Goal: Task Accomplishment & Management: Complete application form

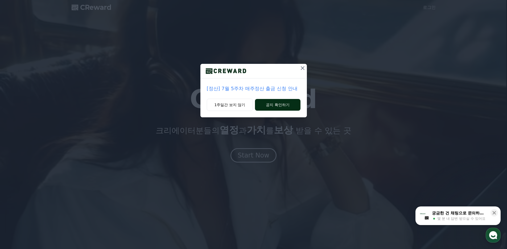
click at [275, 104] on button "공지 확인하기" at bounding box center [277, 105] width 45 height 12
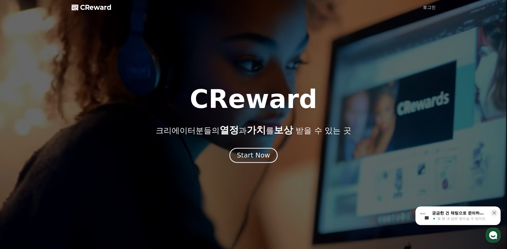
click at [248, 152] on div "Start Now" at bounding box center [253, 155] width 33 height 9
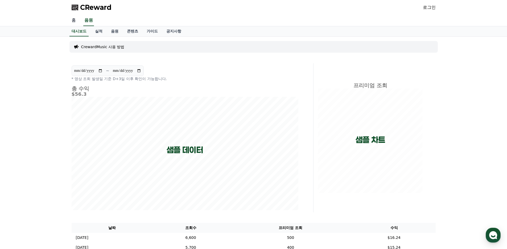
click at [72, 19] on link "홈" at bounding box center [73, 20] width 13 height 11
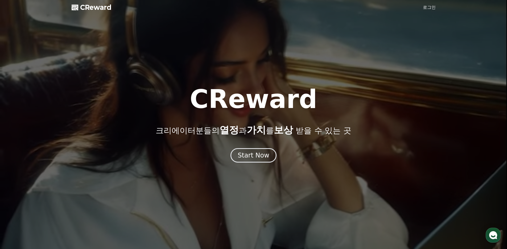
click at [427, 6] on link "로그인" at bounding box center [429, 7] width 13 height 6
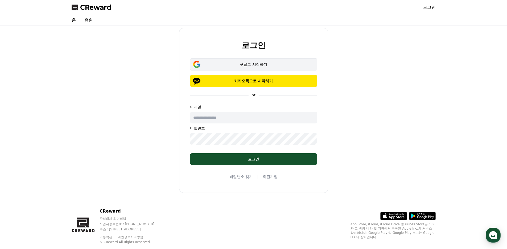
click at [264, 65] on div "구글로 시작하기" at bounding box center [254, 64] width 112 height 5
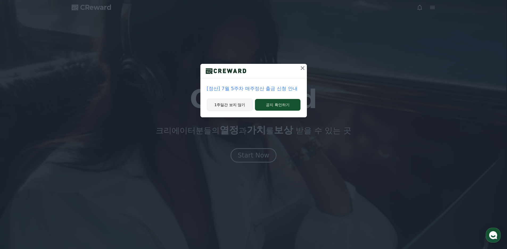
click at [237, 105] on button "1주일간 보지 않기" at bounding box center [230, 105] width 46 height 12
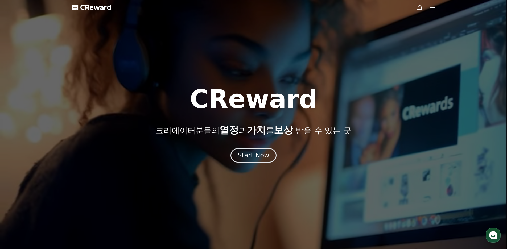
click at [270, 138] on div "CReward 크리에이터분들의 열정 과 가치 를 보상 받을 수 있는 곳 Start Now" at bounding box center [253, 125] width 507 height 76
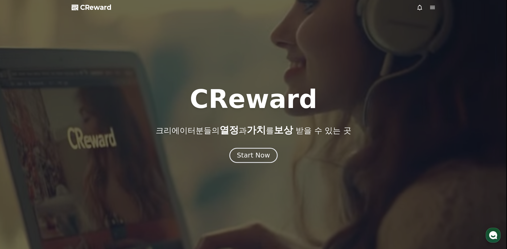
click at [260, 152] on div "Start Now" at bounding box center [253, 155] width 33 height 9
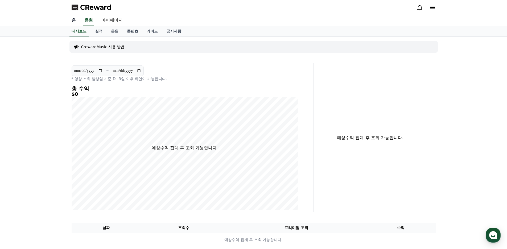
click at [76, 20] on link "홈" at bounding box center [73, 20] width 13 height 11
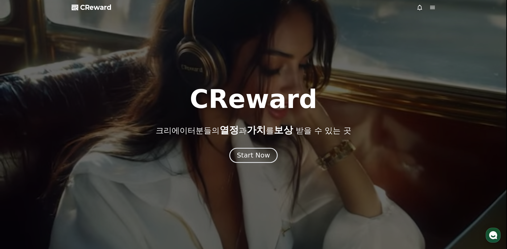
click at [246, 154] on div "Start Now" at bounding box center [253, 155] width 33 height 9
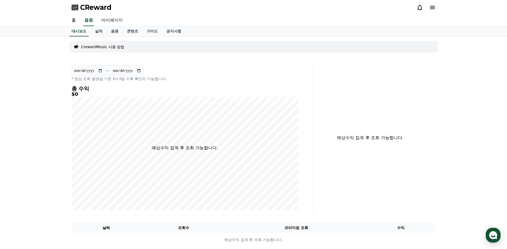
click at [119, 23] on link "마이페이지" at bounding box center [112, 20] width 30 height 11
select select "**********"
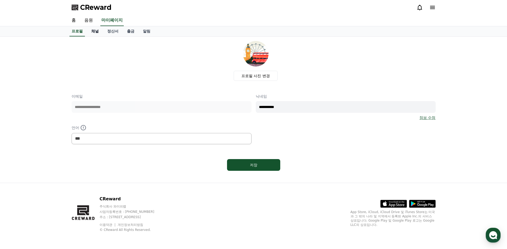
click at [97, 31] on link "채널" at bounding box center [95, 31] width 16 height 10
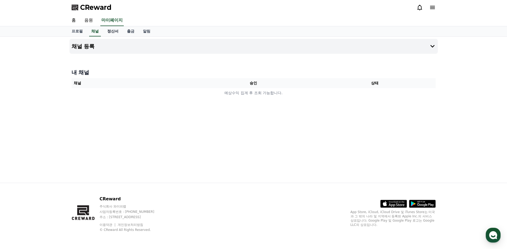
click at [113, 31] on link "정산서" at bounding box center [113, 31] width 20 height 10
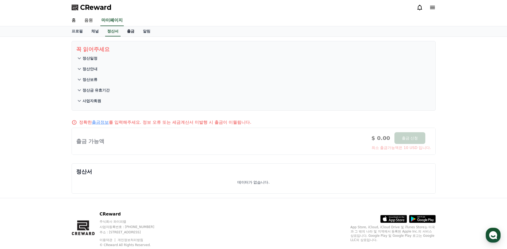
click at [130, 32] on link "출금" at bounding box center [131, 31] width 16 height 10
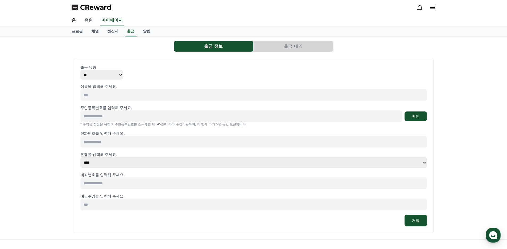
click at [90, 20] on link "음원" at bounding box center [88, 20] width 17 height 11
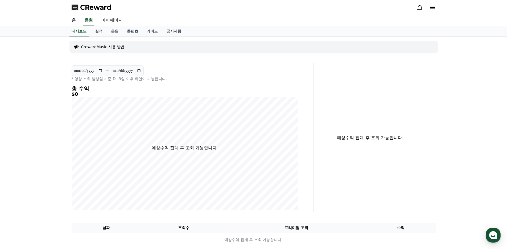
click at [73, 22] on link "홈" at bounding box center [73, 20] width 13 height 11
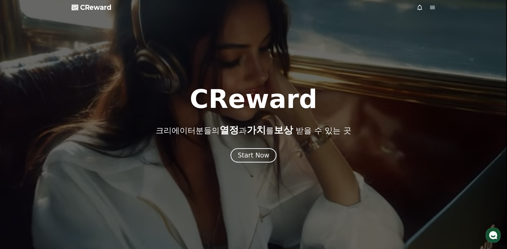
click at [433, 4] on div at bounding box center [253, 124] width 507 height 249
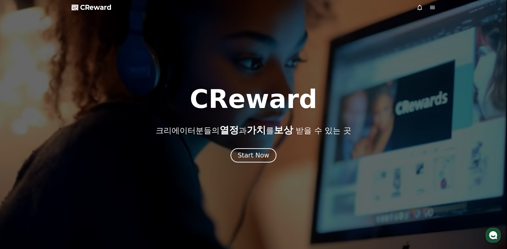
click at [433, 6] on icon at bounding box center [432, 7] width 6 height 6
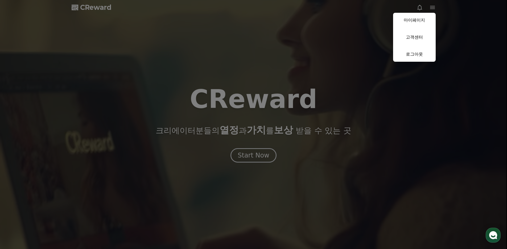
click at [367, 22] on button "close" at bounding box center [253, 124] width 507 height 249
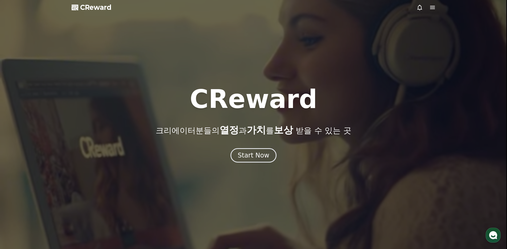
click at [367, 22] on div at bounding box center [253, 124] width 507 height 249
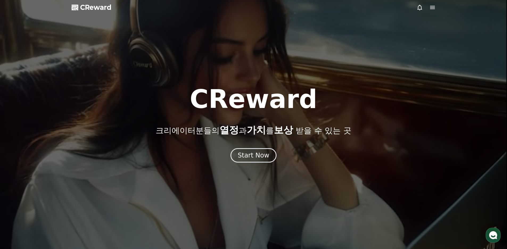
click at [448, 21] on div at bounding box center [253, 124] width 507 height 249
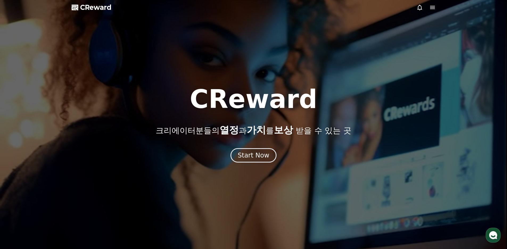
click at [431, 7] on icon at bounding box center [432, 7] width 6 height 6
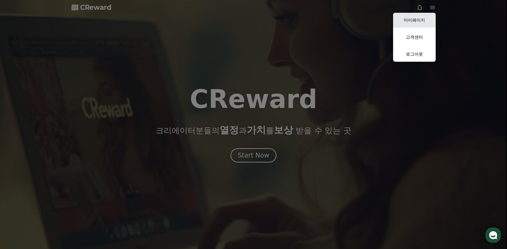
click at [421, 20] on link "마이페이지" at bounding box center [414, 20] width 43 height 15
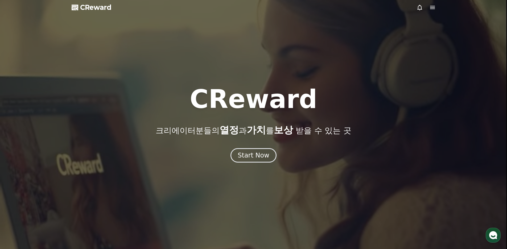
select select "**********"
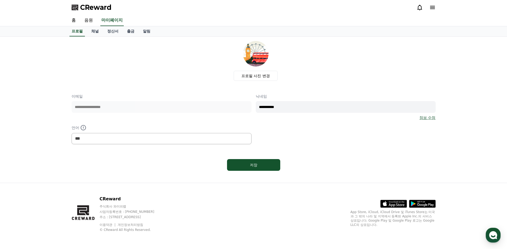
click at [148, 132] on div "언어 *** ******* ***" at bounding box center [162, 135] width 180 height 20
click at [235, 161] on button "저장" at bounding box center [253, 165] width 53 height 12
select select "**********"
click at [96, 30] on link "채널" at bounding box center [95, 31] width 16 height 10
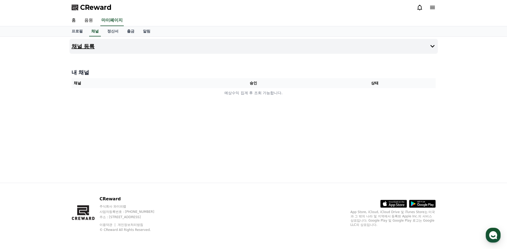
click at [179, 40] on button "채널 등록" at bounding box center [253, 46] width 368 height 15
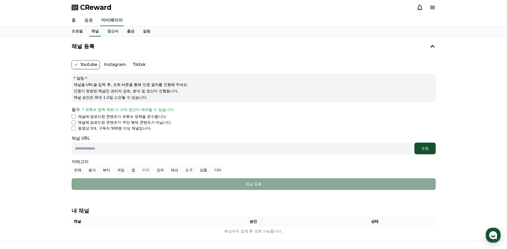
click at [137, 63] on label "Tiktok" at bounding box center [139, 64] width 18 height 9
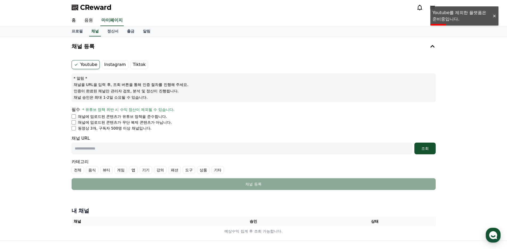
click at [117, 63] on label "Instagram" at bounding box center [115, 64] width 26 height 9
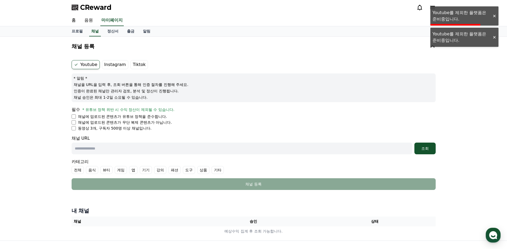
click at [85, 63] on label "Youtube" at bounding box center [86, 64] width 28 height 9
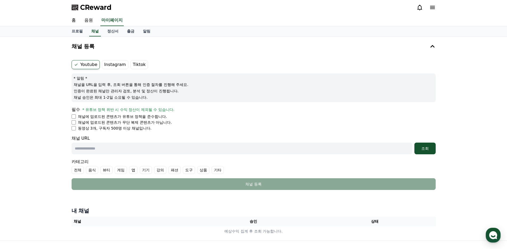
click at [132, 65] on label "Tiktok" at bounding box center [139, 64] width 18 height 9
click at [122, 119] on p "채널에 업로드된 콘텐츠가 유튜브 정책을 준수합니다." at bounding box center [122, 116] width 89 height 5
click at [117, 120] on p "채널에 업로드된 콘텐츠가 무단 복제 콘텐츠가 아닙니다." at bounding box center [125, 122] width 94 height 5
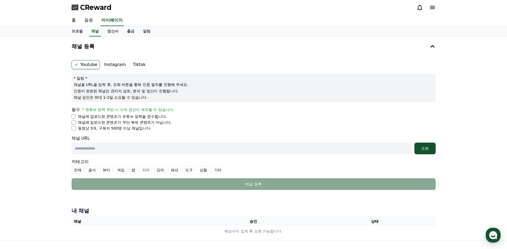
click at [107, 129] on p "동영상 3개, 구독자 500명 이상 채널입니다." at bounding box center [115, 128] width 74 height 5
click at [112, 112] on span "* 유튜브 정책 위반 시 수익 정산이 제외될 수 있습니다." at bounding box center [129, 110] width 92 height 4
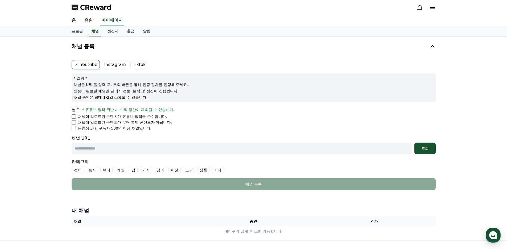
click at [98, 96] on p "채널 승인은 최대 1-2일 소요될 수 있습니다." at bounding box center [254, 97] width 360 height 5
click at [98, 93] on p "인증이 완료된 채널만 관리자 검토, 분석 및 정산이 진행됩니다." at bounding box center [254, 90] width 360 height 5
click at [147, 93] on p "인증이 완료된 채널만 관리자 검토, 분석 및 정산이 진행됩니다." at bounding box center [254, 90] width 360 height 5
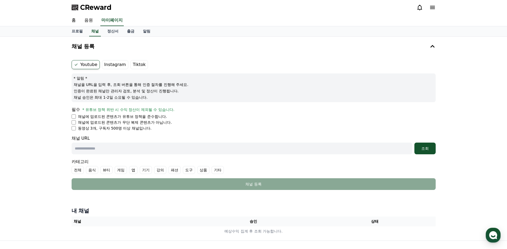
click at [147, 93] on p "인증이 완료된 채널만 관리자 검토, 분석 및 정산이 진행됩니다." at bounding box center [254, 90] width 360 height 5
click at [110, 147] on input "text" at bounding box center [242, 149] width 341 height 12
click at [52, 110] on div "채널 등록 Youtube Instagram Tiktok * 알림 * 채널을 URL을 입력 후, 조회 버튼을 통해 인증 절차를 진행해 주세요. …" at bounding box center [253, 139] width 507 height 204
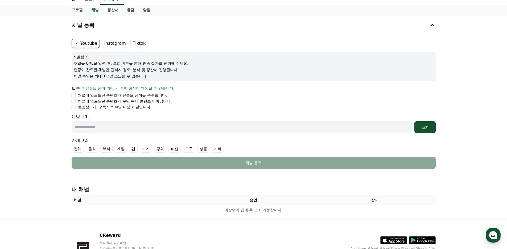
scroll to position [58, 0]
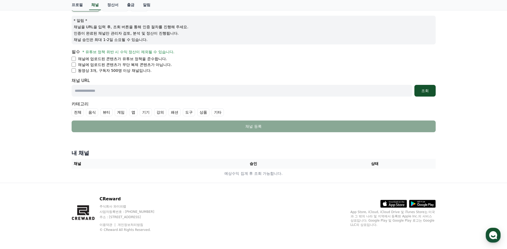
click at [106, 61] on ul "채널에 업로드된 콘텐츠가 유튜브 정책을 준수합니다. 채널에 업로드된 콘텐츠가 무단 복제 콘텐츠가 아닙니다. 동영상 3개, 구독자 500명 이상…" at bounding box center [254, 64] width 364 height 17
click at [106, 64] on p "채널에 업로드된 콘텐츠가 무단 복제 콘텐츠가 아닙니다." at bounding box center [125, 64] width 94 height 5
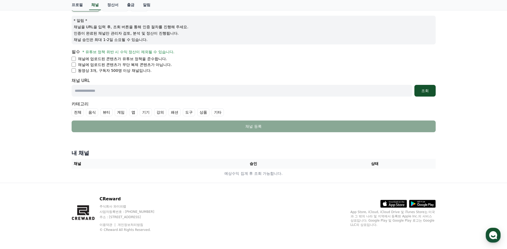
click at [108, 63] on p "채널에 업로드된 콘텐츠가 무단 복제 콘텐츠가 아닙니다." at bounding box center [125, 64] width 94 height 5
click at [95, 67] on ul "채널에 업로드된 콘텐츠가 유튜브 정책을 준수합니다. 채널에 업로드된 콘텐츠가 무단 복제 콘텐츠가 아닙니다. 동영상 3개, 구독자 500명 이상…" at bounding box center [254, 64] width 364 height 17
click at [95, 70] on p "동영상 3개, 구독자 500명 이상 채널입니다." at bounding box center [115, 70] width 74 height 5
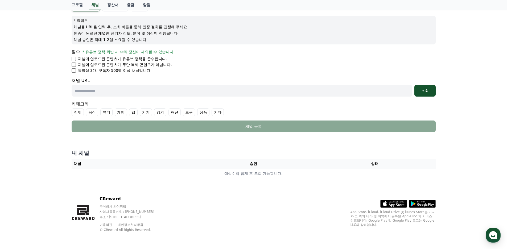
click at [95, 70] on p "동영상 3개, 구독자 500명 이상 채널입니다." at bounding box center [115, 70] width 74 height 5
click at [89, 71] on p "동영상 3개, 구독자 500명 이상 채널입니다." at bounding box center [115, 70] width 74 height 5
click at [67, 79] on div "채널 등록 Youtube Instagram Tiktok * 알림 * 채널을 URL을 입력 후, 조회 버튼을 통해 인증 절차를 진행해 주세요. …" at bounding box center [253, 81] width 373 height 204
click at [50, 150] on div "채널 등록 Youtube Instagram Tiktok * 알림 * 채널을 URL을 입력 후, 조회 버튼을 통해 인증 절차를 진행해 주세요. …" at bounding box center [253, 81] width 507 height 204
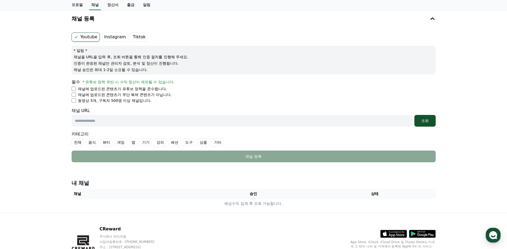
scroll to position [0, 0]
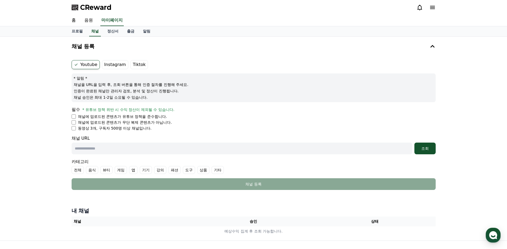
click at [233, 95] on p "채널 승인은 최대 1-2일 소요될 수 있습니다." at bounding box center [254, 97] width 360 height 5
click at [106, 63] on label "Instagram" at bounding box center [115, 64] width 26 height 9
click at [138, 64] on label "Tiktok" at bounding box center [139, 64] width 18 height 9
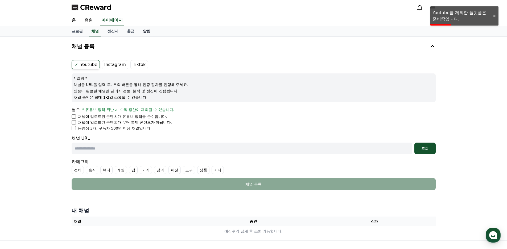
click at [147, 32] on link "알림" at bounding box center [147, 31] width 16 height 10
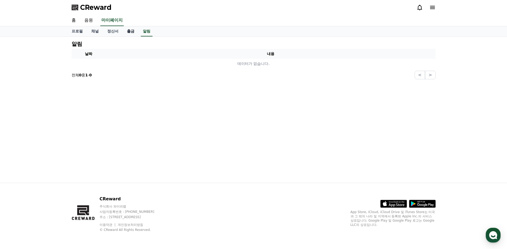
click at [130, 32] on link "출금" at bounding box center [131, 31] width 16 height 10
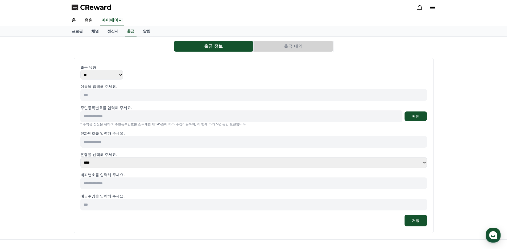
click at [285, 47] on button "출금 내역" at bounding box center [294, 46] width 80 height 11
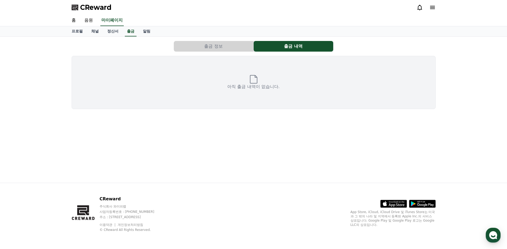
click at [223, 47] on button "출금 정보" at bounding box center [214, 46] width 80 height 11
